Goal: Task Accomplishment & Management: Manage account settings

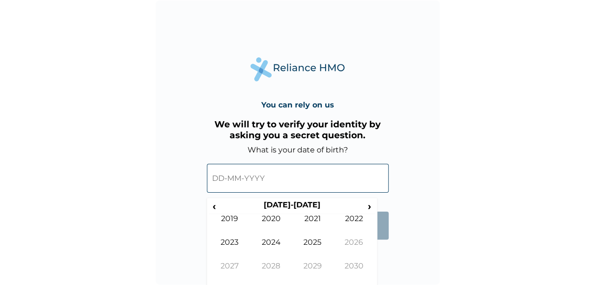
click at [243, 178] on input "text" at bounding box center [298, 178] width 182 height 29
click at [217, 208] on span "‹" at bounding box center [214, 206] width 10 height 12
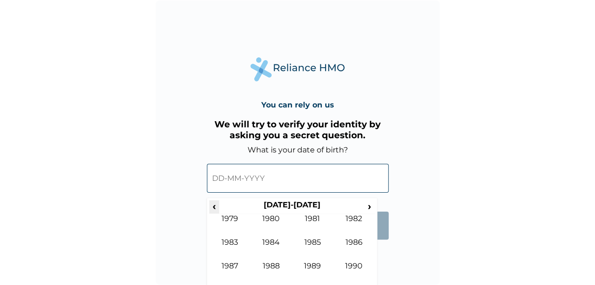
click at [217, 208] on span "‹" at bounding box center [214, 206] width 10 height 12
click at [364, 218] on td "1972" at bounding box center [354, 226] width 42 height 24
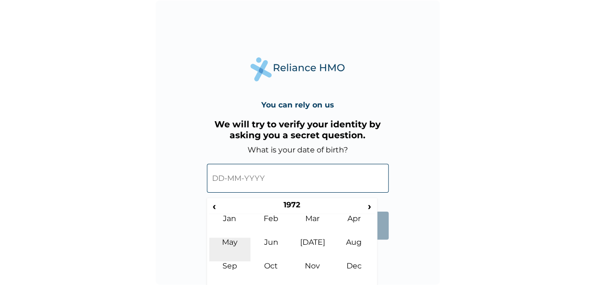
click at [232, 244] on td "May" at bounding box center [230, 250] width 42 height 24
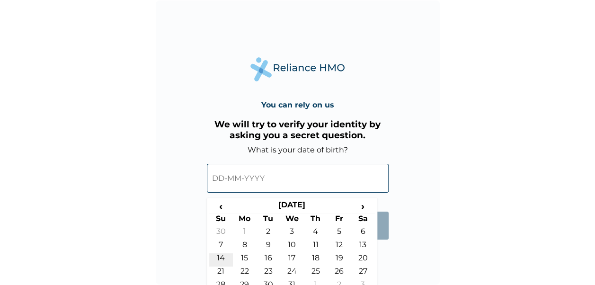
click at [228, 257] on td "14" at bounding box center [221, 259] width 24 height 13
type input "[DATE]"
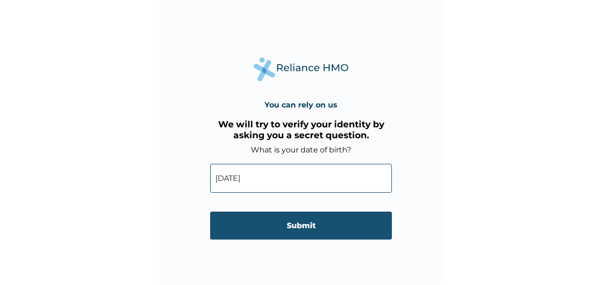
click at [314, 233] on input "Submit" at bounding box center [301, 226] width 182 height 28
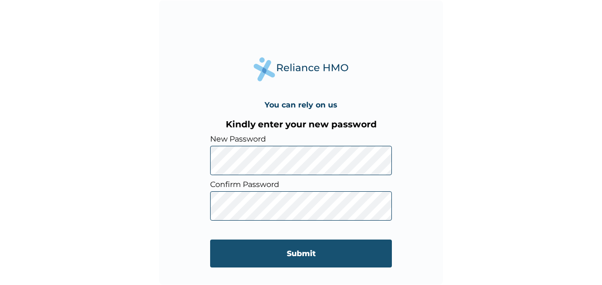
click at [342, 253] on input "Submit" at bounding box center [301, 254] width 182 height 28
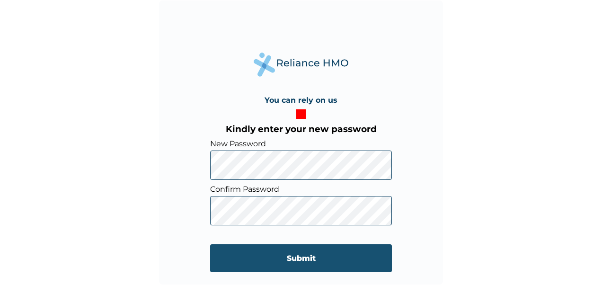
click at [291, 261] on input "Submit" at bounding box center [301, 258] width 182 height 28
click at [297, 263] on input "Submit" at bounding box center [301, 258] width 182 height 28
click at [271, 255] on input "Submit" at bounding box center [301, 258] width 182 height 28
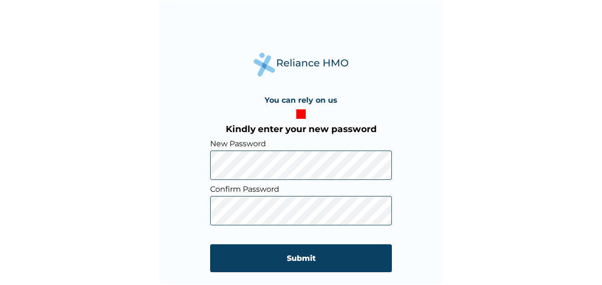
click at [135, 169] on div "You can rely on us Kindly enter your new password New Password Confirm Password…" at bounding box center [301, 142] width 602 height 285
drag, startPoint x: 270, startPoint y: 264, endPoint x: 285, endPoint y: 237, distance: 31.4
click at [285, 237] on form "New Password Confirm Password Submit" at bounding box center [301, 210] width 182 height 142
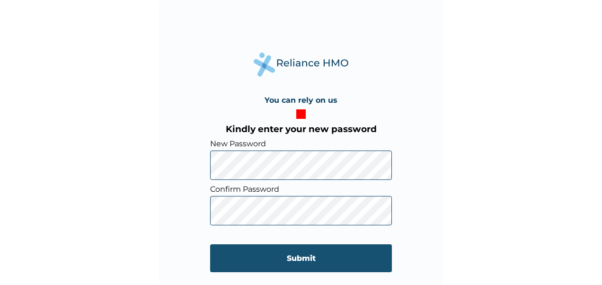
click at [303, 262] on input "Submit" at bounding box center [301, 258] width 182 height 28
